Goal: Find specific page/section: Find specific page/section

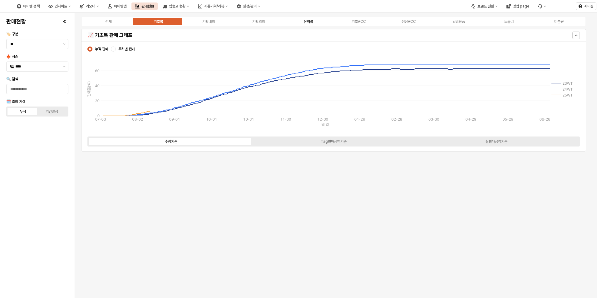
scroll to position [883, 0]
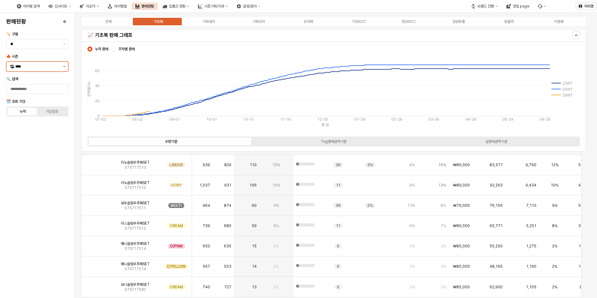
click at [64, 67] on button "제안 사항 표시" at bounding box center [64, 66] width 7 height 9
click at [32, 133] on div "25FA" at bounding box center [37, 132] width 45 height 5
type input "****"
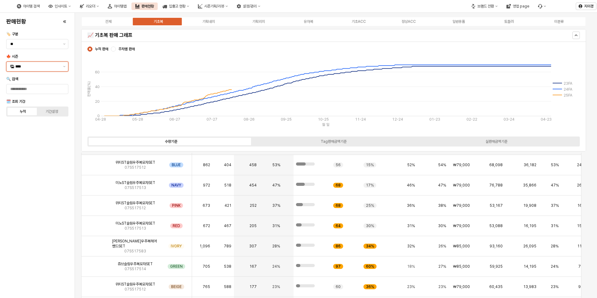
scroll to position [925, 0]
click at [258, 24] on label "기획외의" at bounding box center [258, 22] width 50 height 6
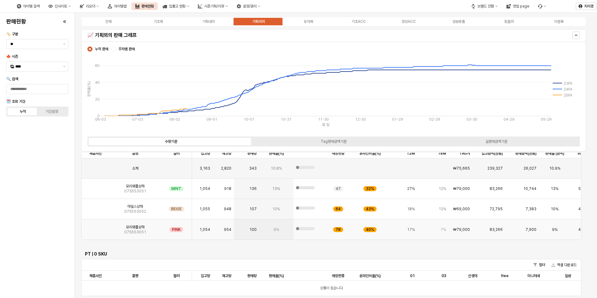
scroll to position [343, 0]
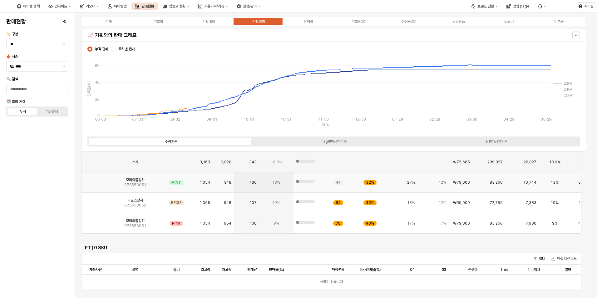
click at [96, 180] on img "App Frame" at bounding box center [96, 180] width 0 height 0
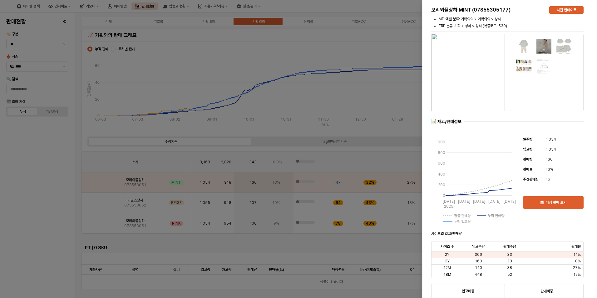
click at [44, 160] on div at bounding box center [298, 149] width 597 height 298
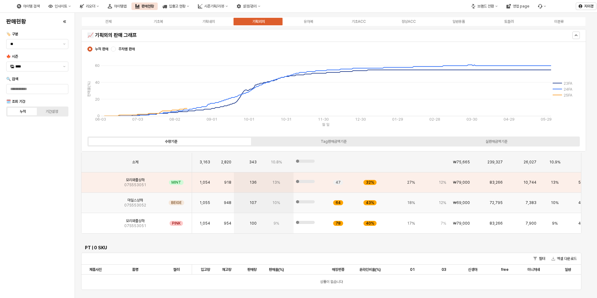
click at [96, 200] on img "App Frame" at bounding box center [96, 200] width 0 height 0
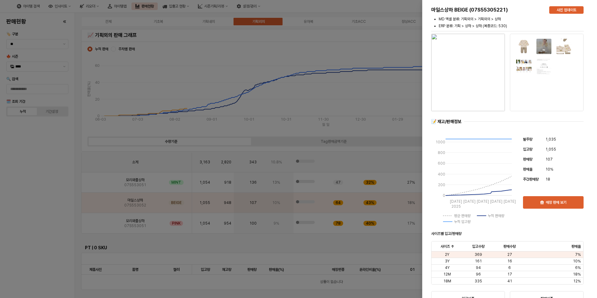
click at [45, 190] on div at bounding box center [298, 149] width 597 height 298
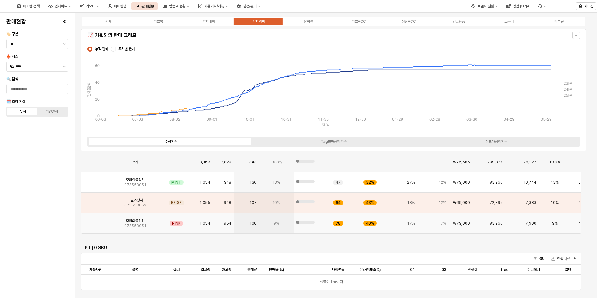
click at [96, 221] on img "App Frame" at bounding box center [96, 221] width 0 height 0
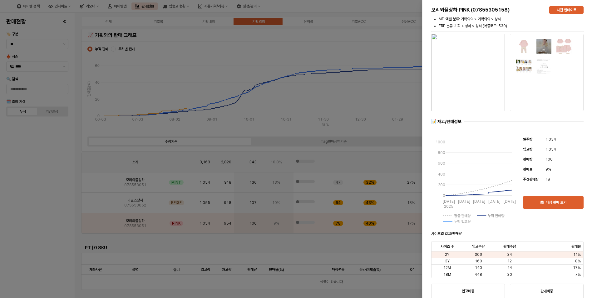
click at [53, 186] on div at bounding box center [298, 149] width 597 height 298
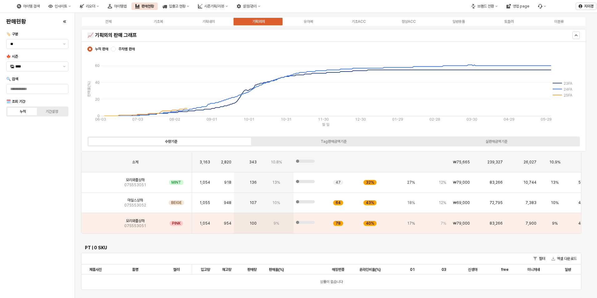
click at [48, 199] on div "판매현황 🏷️ 구분 ** 🍁 시즌 **** 🔍 검색 🗓️ 조회 기간 누적 기간설정" at bounding box center [37, 155] width 67 height 280
click at [38, 217] on div "판매현황 🏷️ 구분 ** 🍁 시즌 **** 🔍 검색 🗓️ 조회 기간 누적 기간설정" at bounding box center [37, 155] width 67 height 280
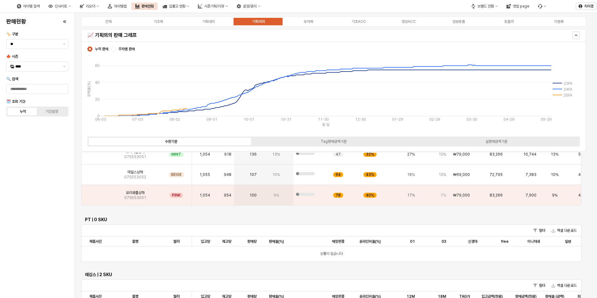
scroll to position [372, 0]
